Goal: Transaction & Acquisition: Download file/media

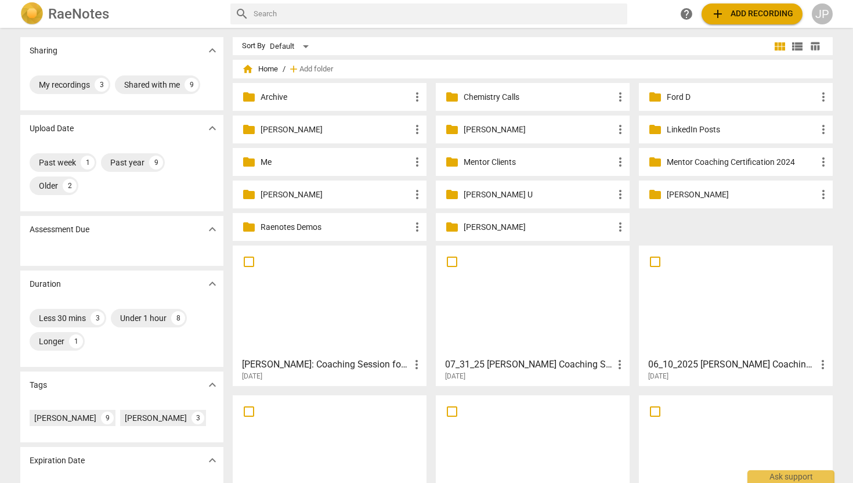
click at [681, 102] on p "Ford D" at bounding box center [742, 97] width 150 height 12
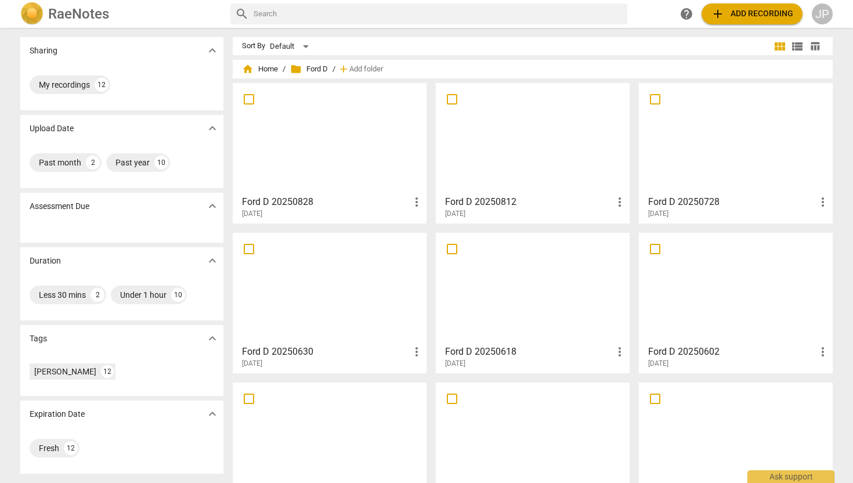
click at [316, 65] on span "folder Ford D" at bounding box center [309, 69] width 38 height 12
click at [752, 13] on span "add Add recording" at bounding box center [752, 14] width 82 height 14
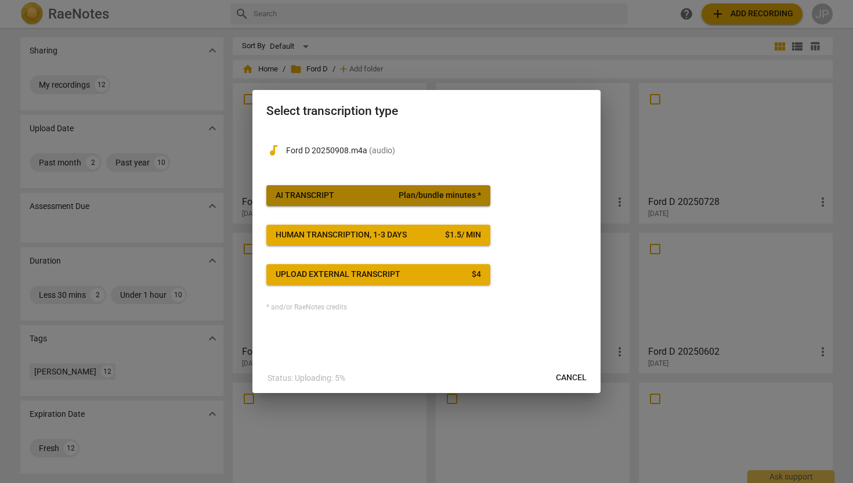
click at [327, 197] on div "AI Transcript" at bounding box center [305, 196] width 59 height 12
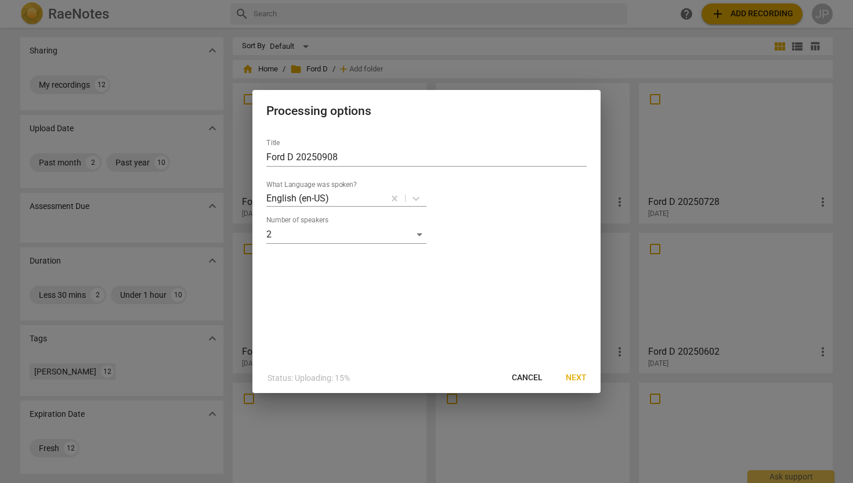
click at [581, 378] on span "Next" at bounding box center [576, 378] width 21 height 12
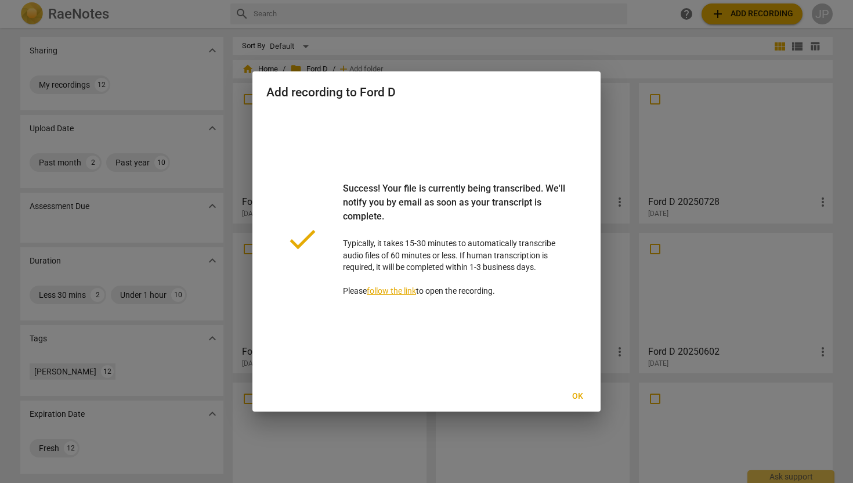
click at [581, 393] on span "Ok" at bounding box center [577, 397] width 19 height 12
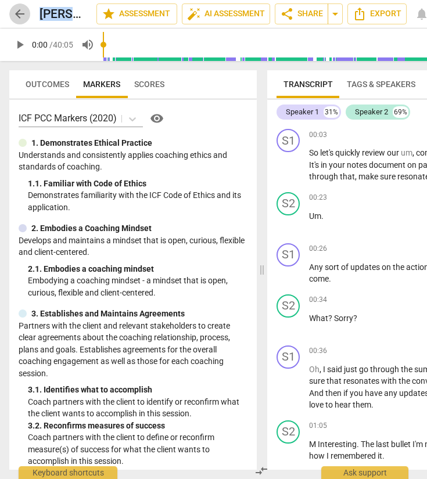
click at [20, 14] on span "arrow_back" at bounding box center [20, 14] width 14 height 14
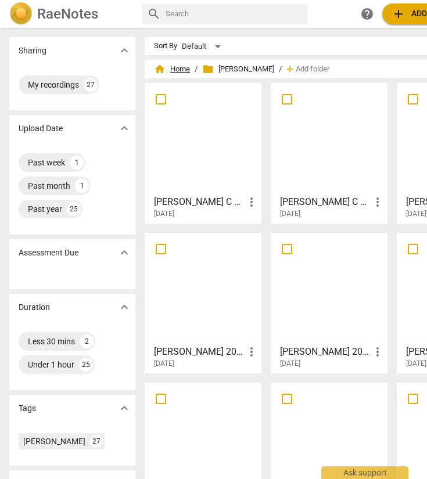
click at [178, 68] on span "home Home" at bounding box center [172, 69] width 36 height 12
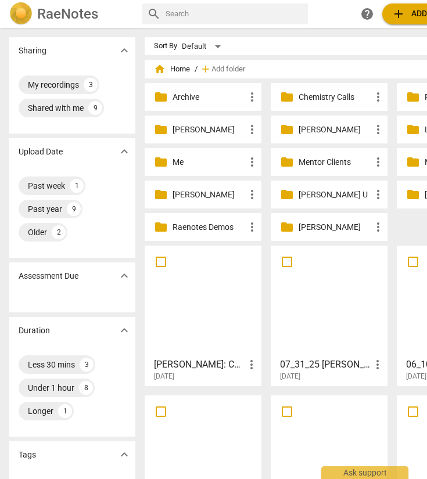
click at [409, 94] on span "folder" at bounding box center [413, 97] width 14 height 14
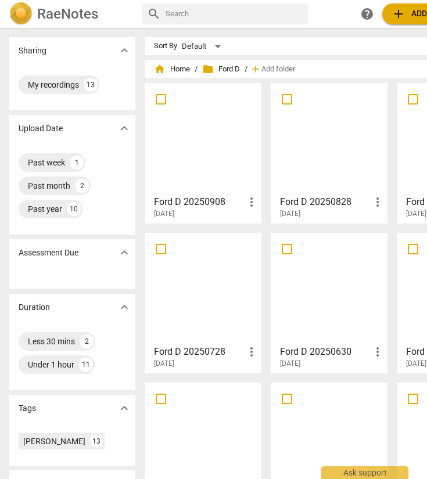
click at [197, 131] on div at bounding box center [203, 138] width 109 height 103
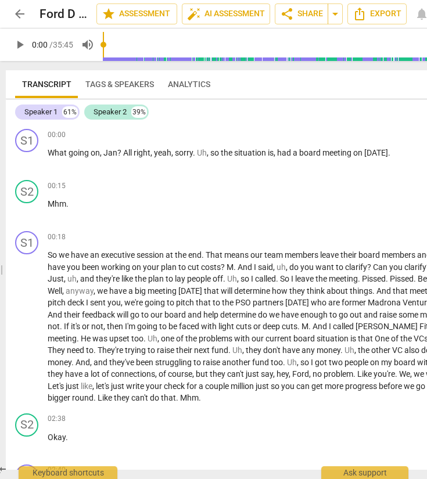
drag, startPoint x: 262, startPoint y: 272, endPoint x: -17, endPoint y: 288, distance: 280.2
click at [0, 0] on html "arrow_back Ford D 20250908 edit star Assessment auto_fix_high AI Assessment sha…" at bounding box center [213, 0] width 427 height 0
click at [378, 13] on span "Export" at bounding box center [376, 14] width 49 height 14
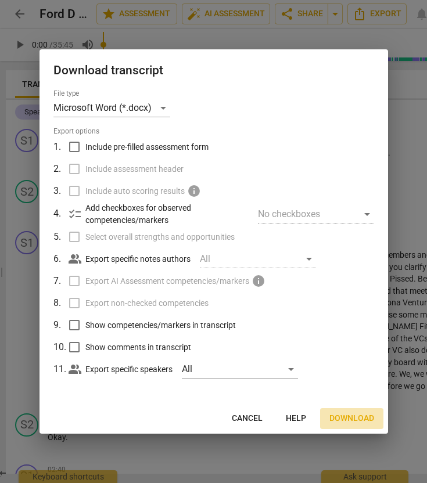
click at [347, 413] on span "Download" at bounding box center [351, 419] width 45 height 12
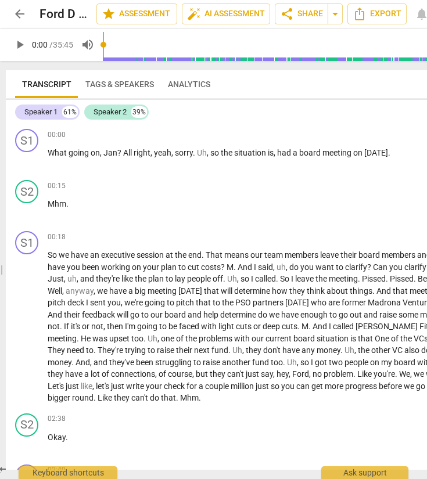
click at [20, 13] on span "arrow_back" at bounding box center [20, 14] width 14 height 14
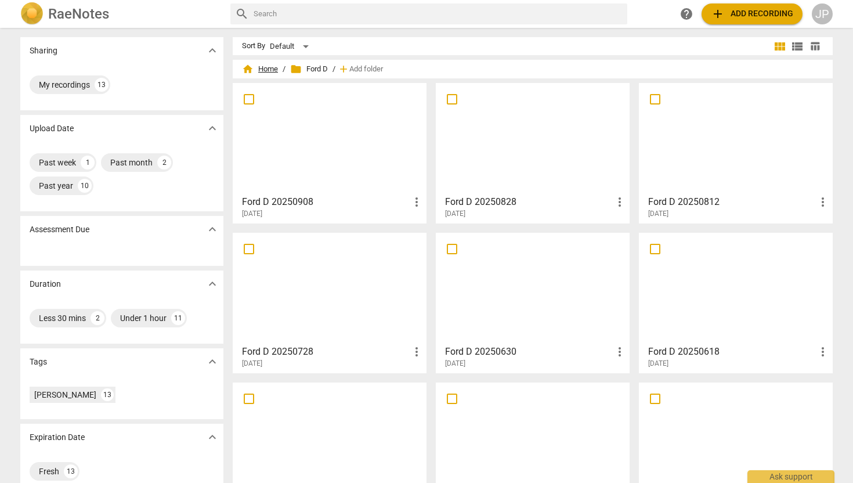
click at [264, 66] on span "home Home" at bounding box center [260, 69] width 36 height 12
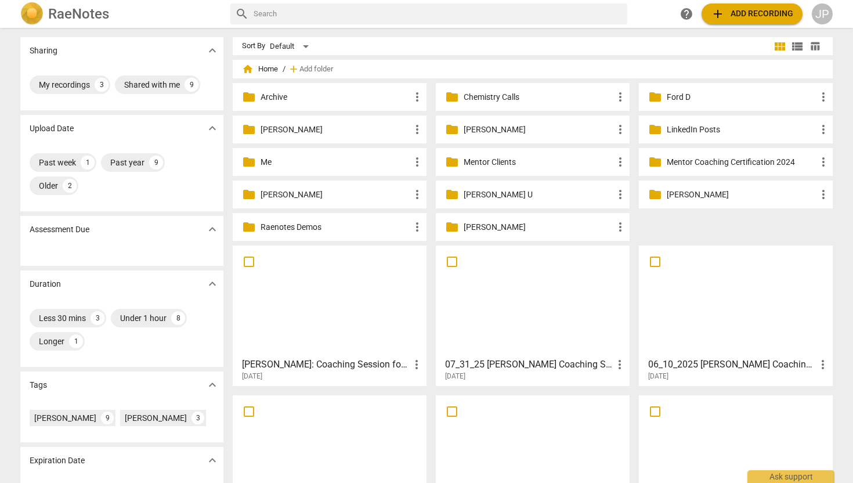
click at [426, 193] on p "[PERSON_NAME]" at bounding box center [742, 195] width 150 height 12
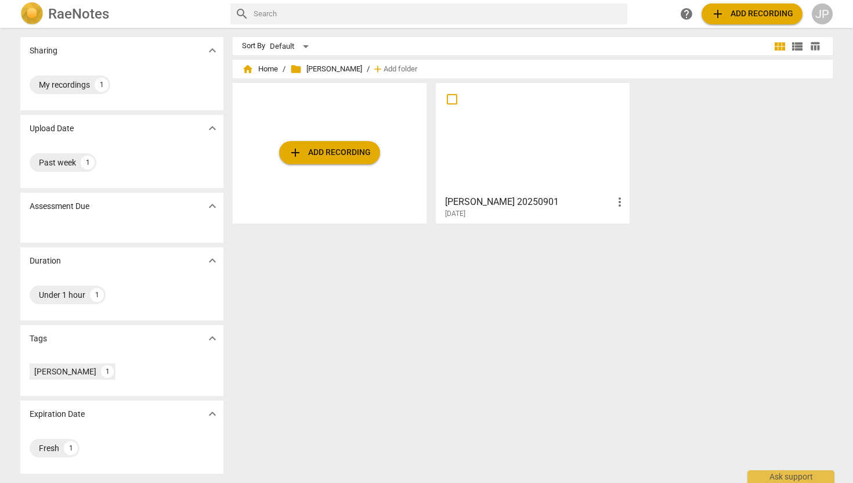
click at [426, 136] on div at bounding box center [533, 138] width 186 height 103
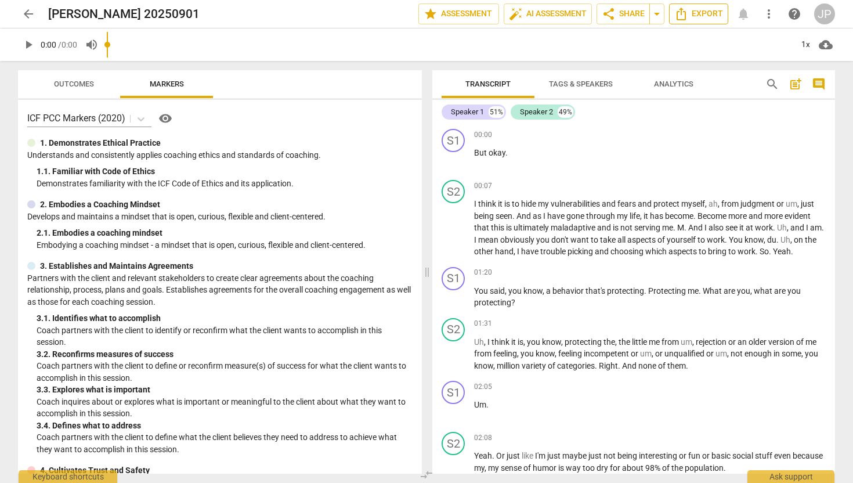
click at [426, 15] on span "Export" at bounding box center [698, 14] width 49 height 14
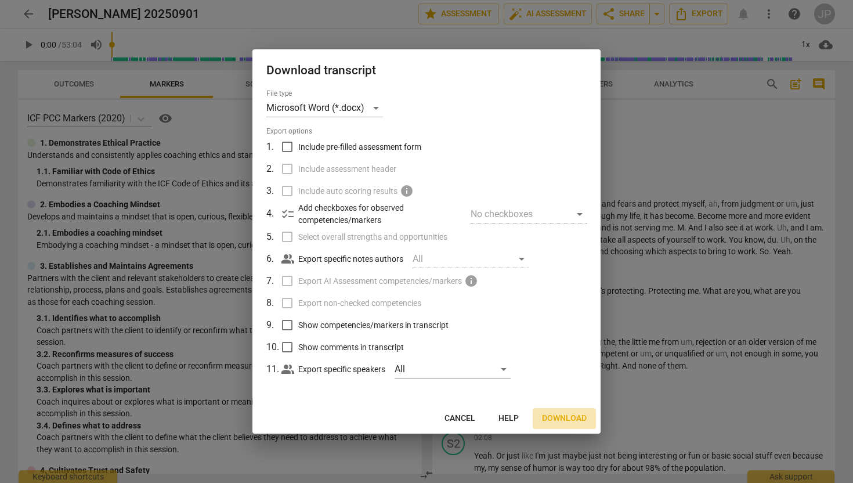
click at [426, 418] on span "Download" at bounding box center [564, 419] width 45 height 12
